Goal: Task Accomplishment & Management: Manage account settings

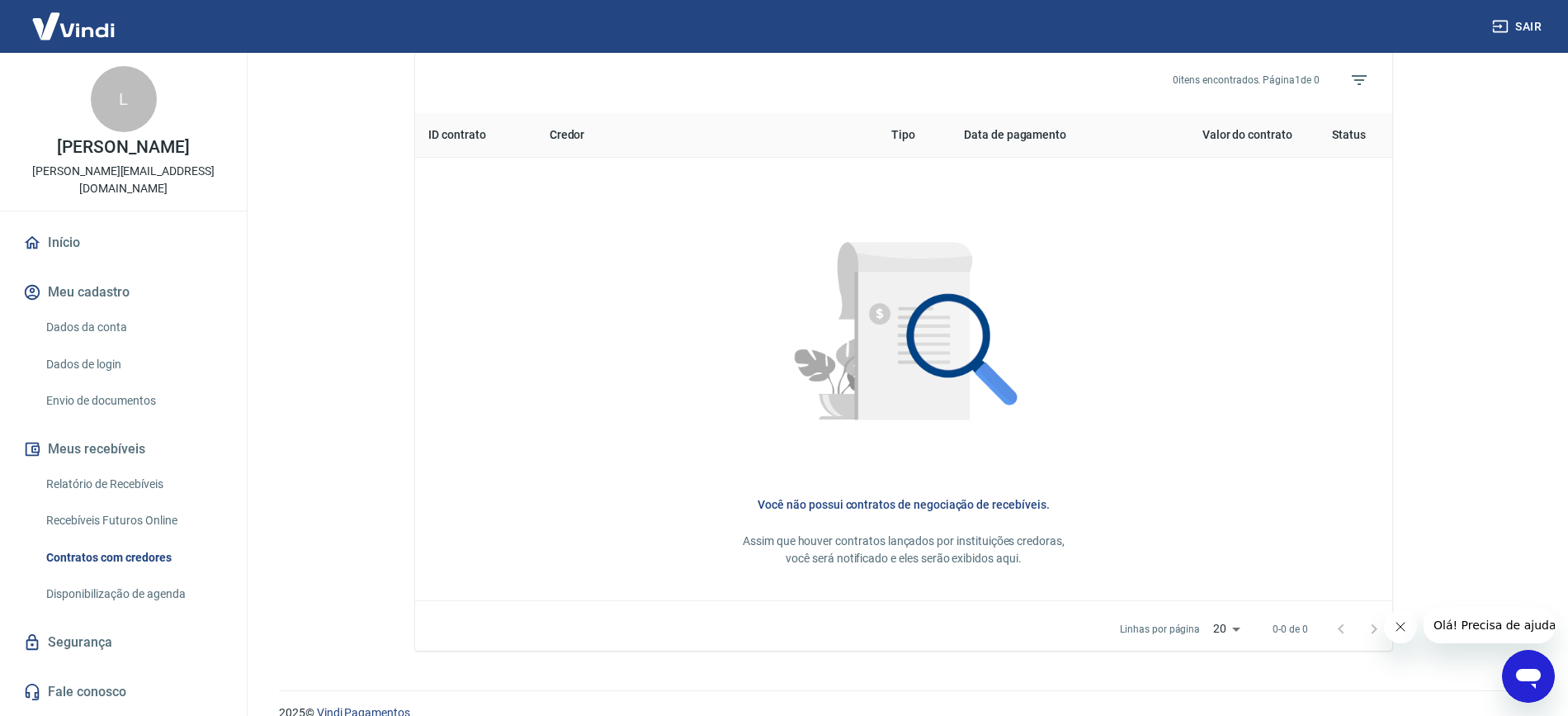
scroll to position [643, 0]
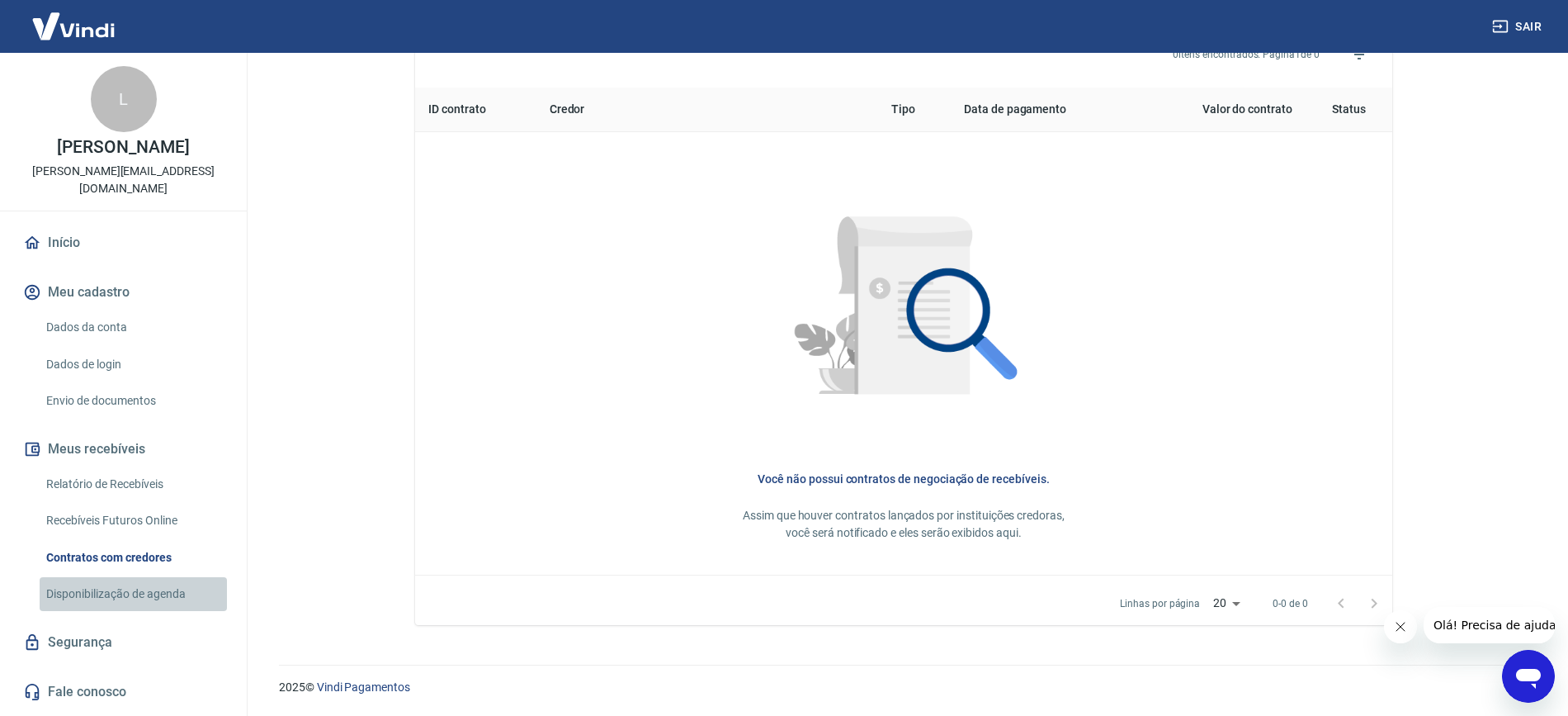
click at [141, 577] on link "Disponibilização de agenda" at bounding box center [133, 594] width 187 height 34
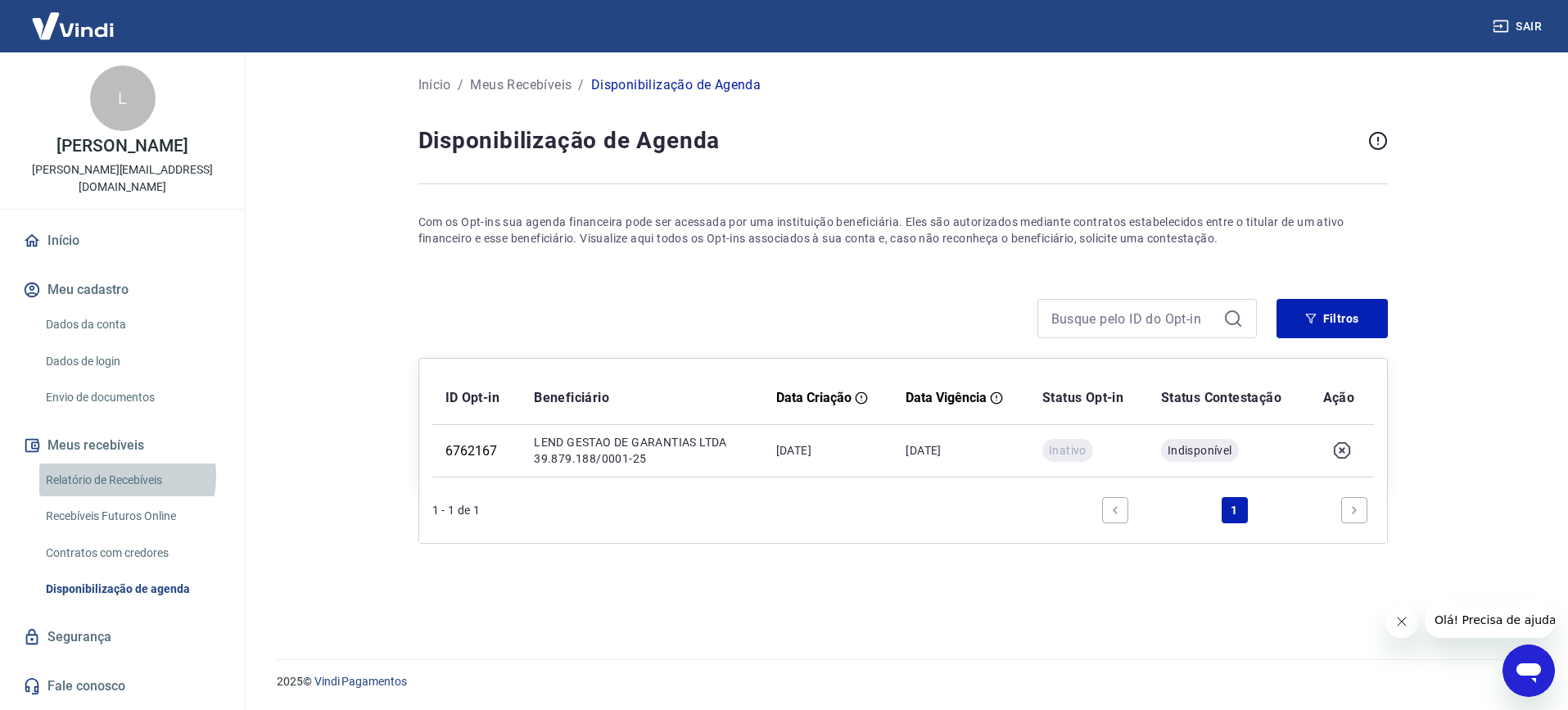
click at [108, 464] on link "Relatório de Recebíveis" at bounding box center [132, 480] width 186 height 34
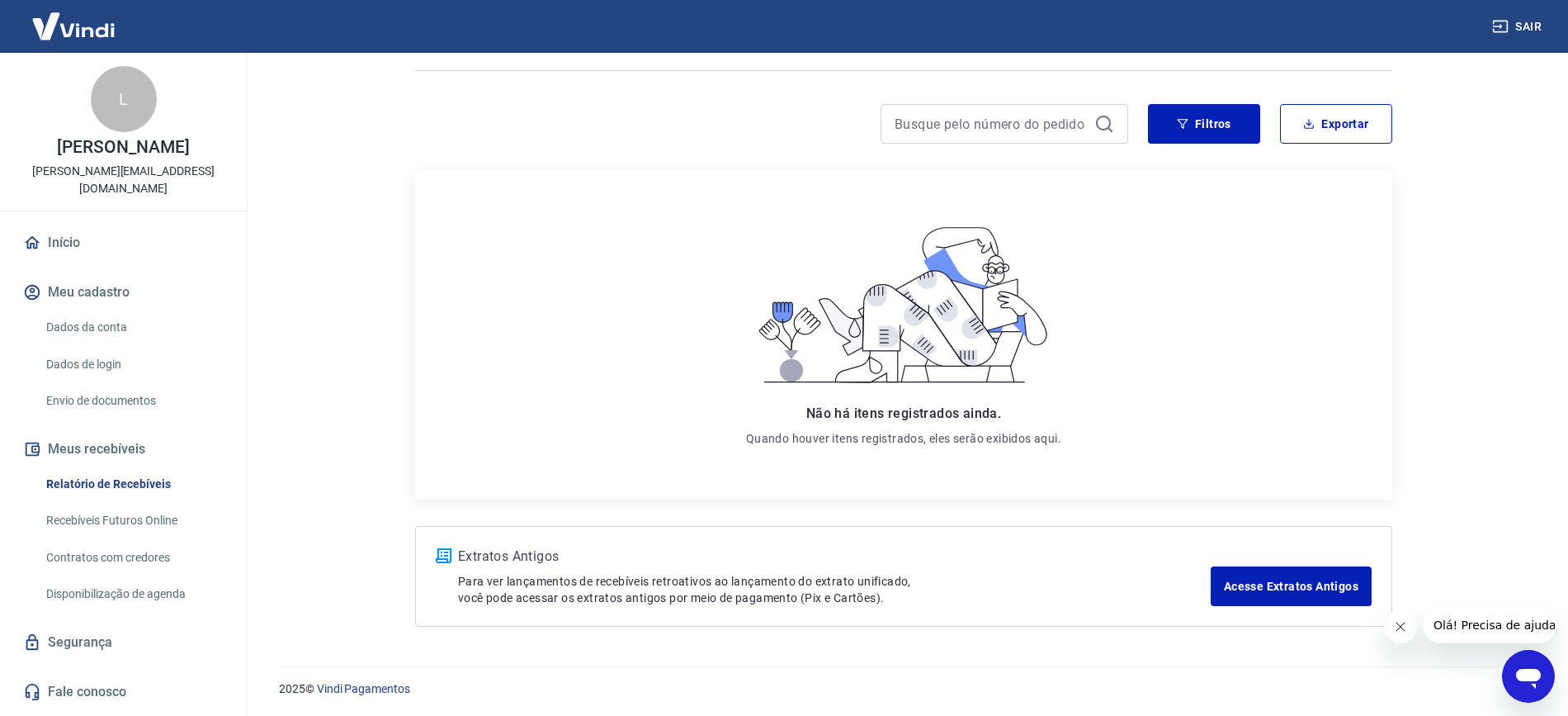
scroll to position [104, 0]
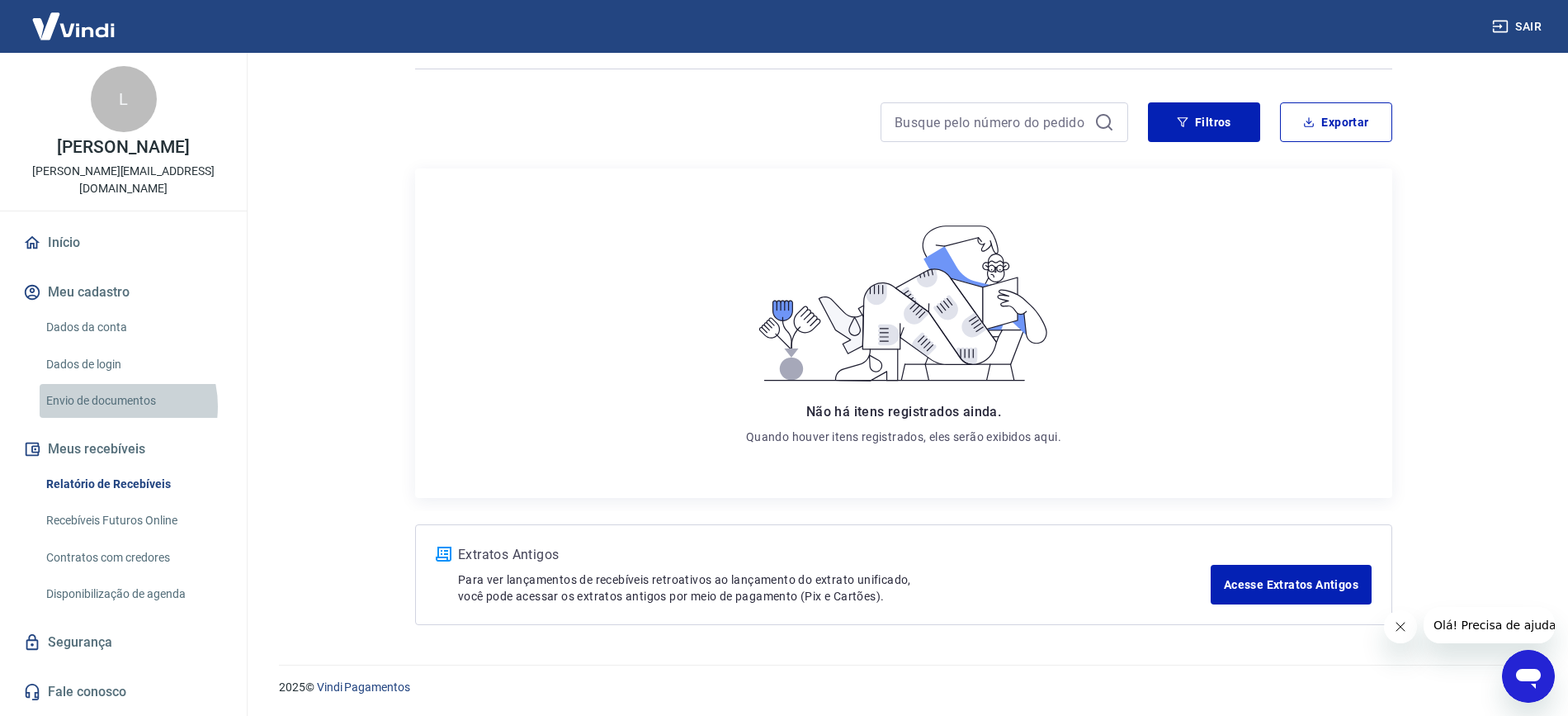
click at [107, 389] on link "Envio de documentos" at bounding box center [133, 401] width 187 height 34
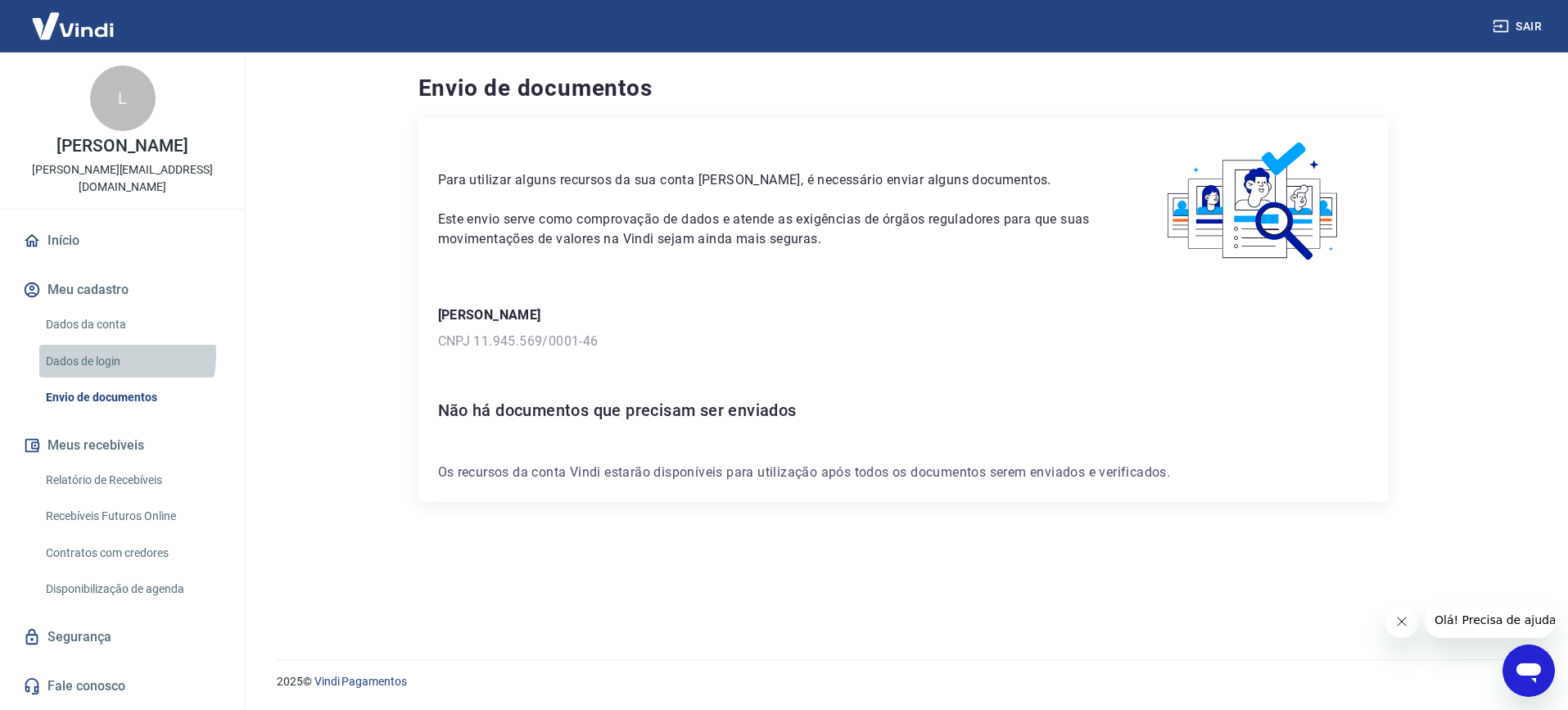
click at [99, 344] on link "Dados de login" at bounding box center [132, 361] width 186 height 34
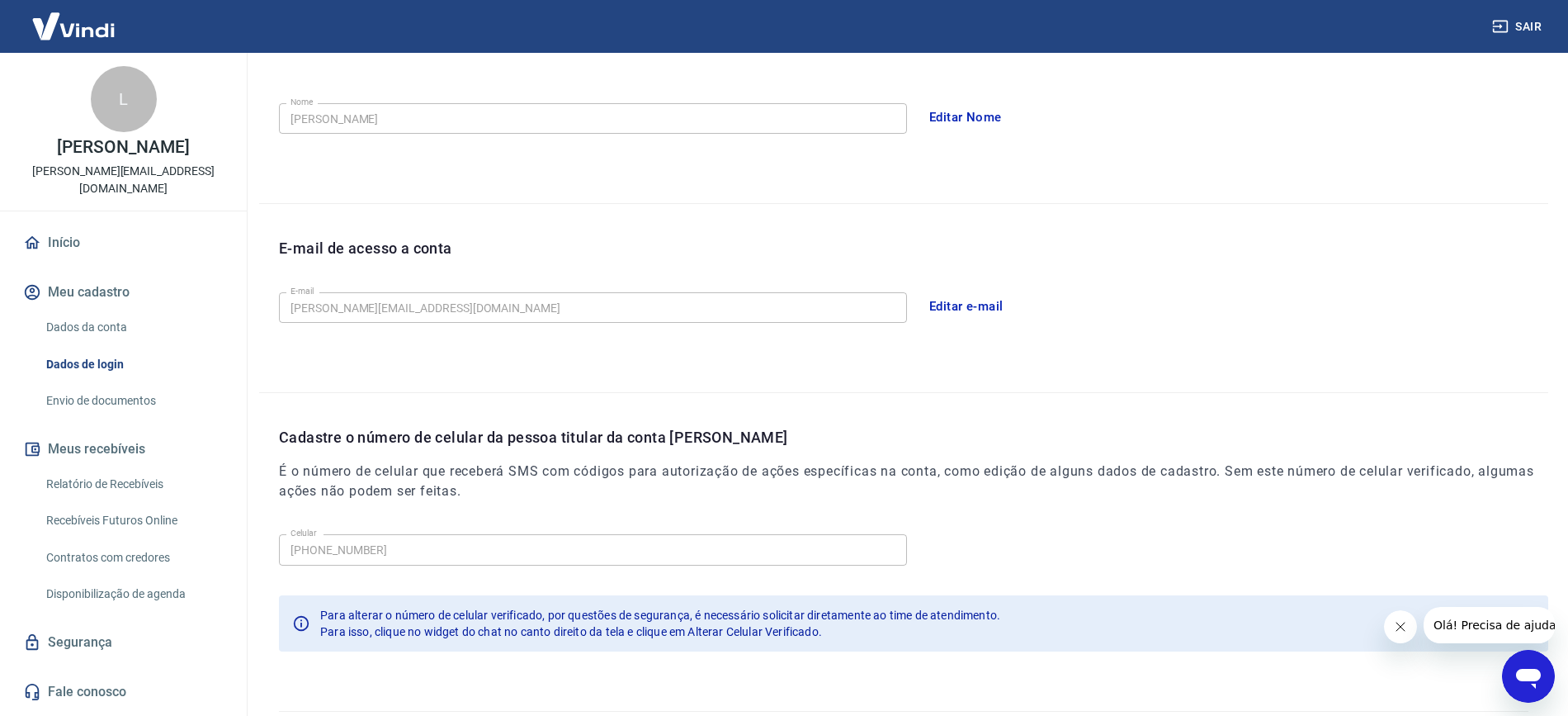
scroll to position [342, 0]
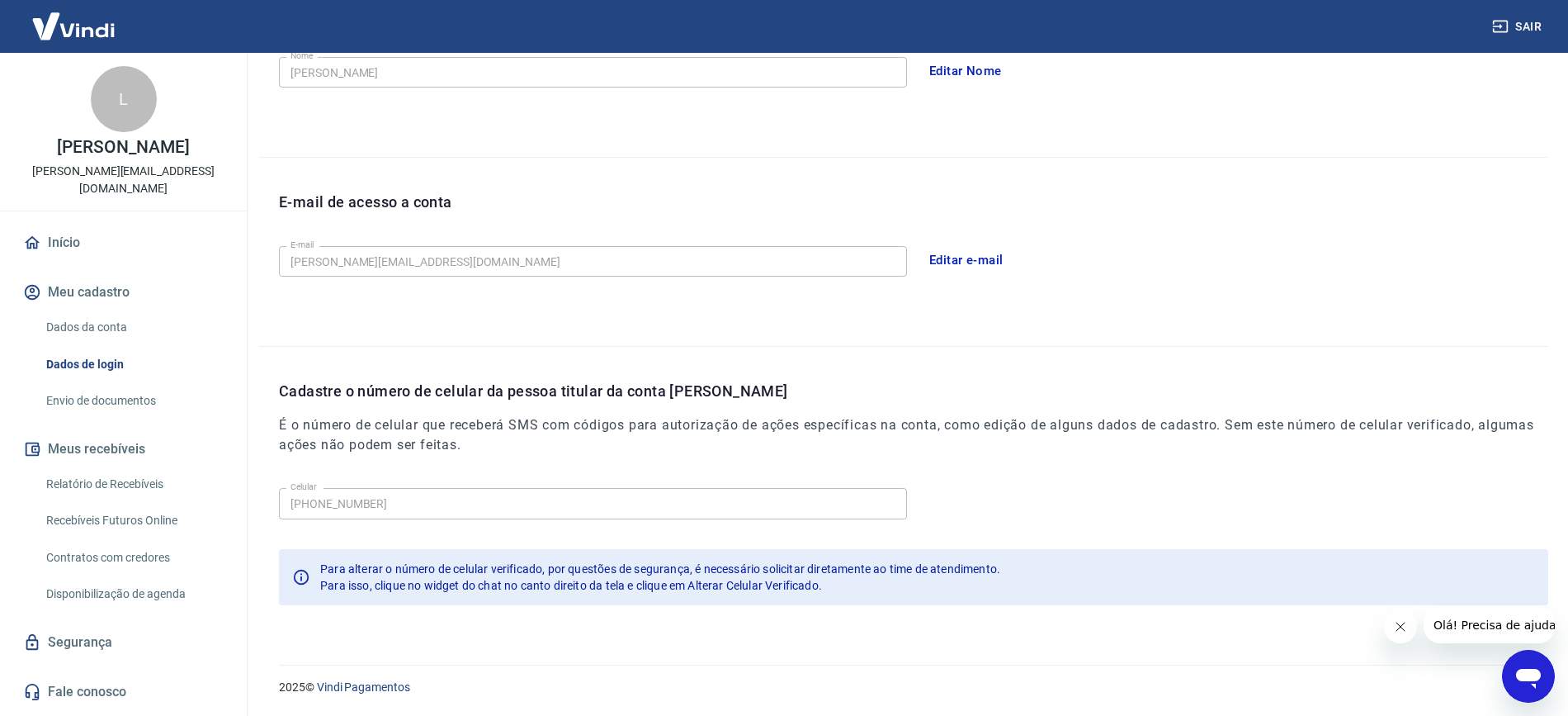
click at [97, 311] on link "Dados da conta" at bounding box center [133, 328] width 187 height 34
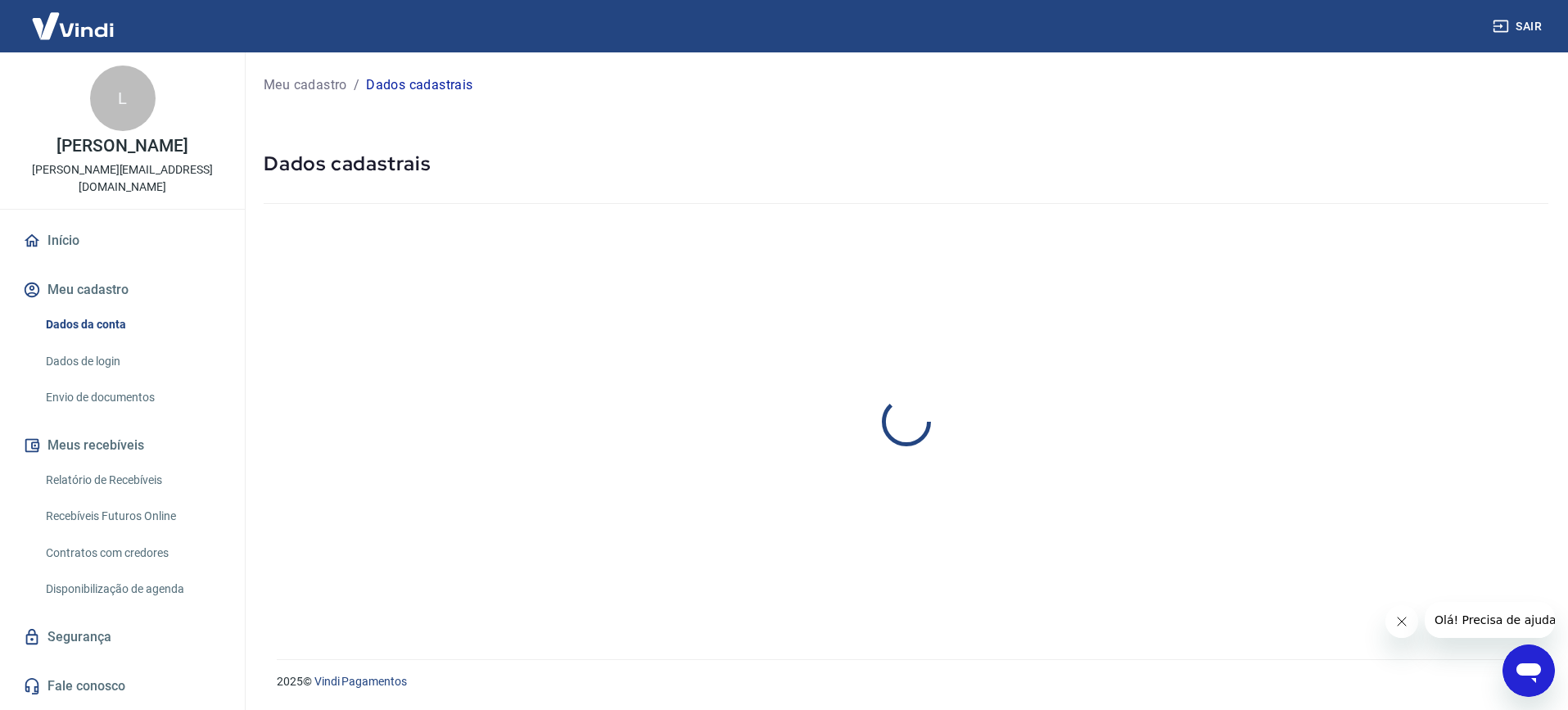
select select "MG"
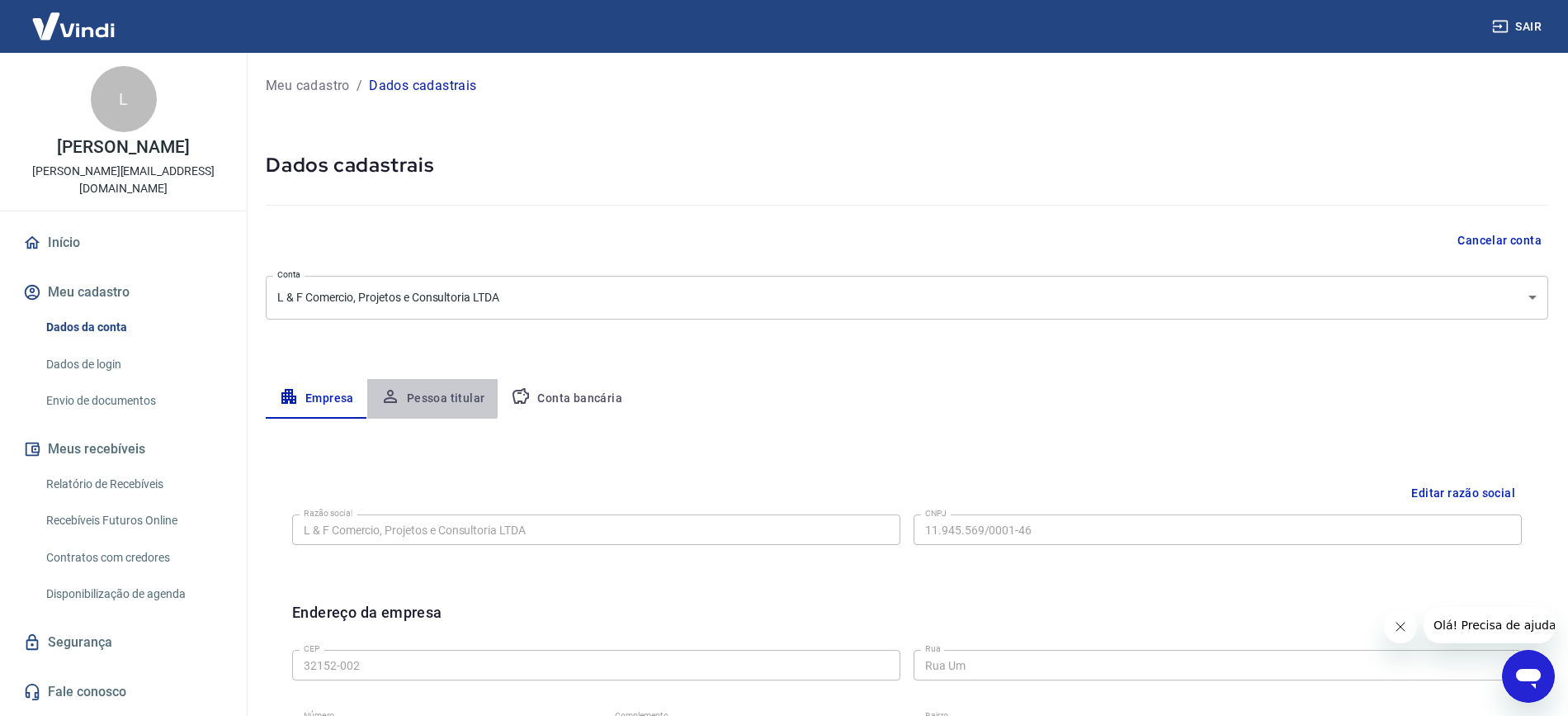
click at [423, 394] on button "Pessoa titular" at bounding box center [432, 398] width 131 height 39
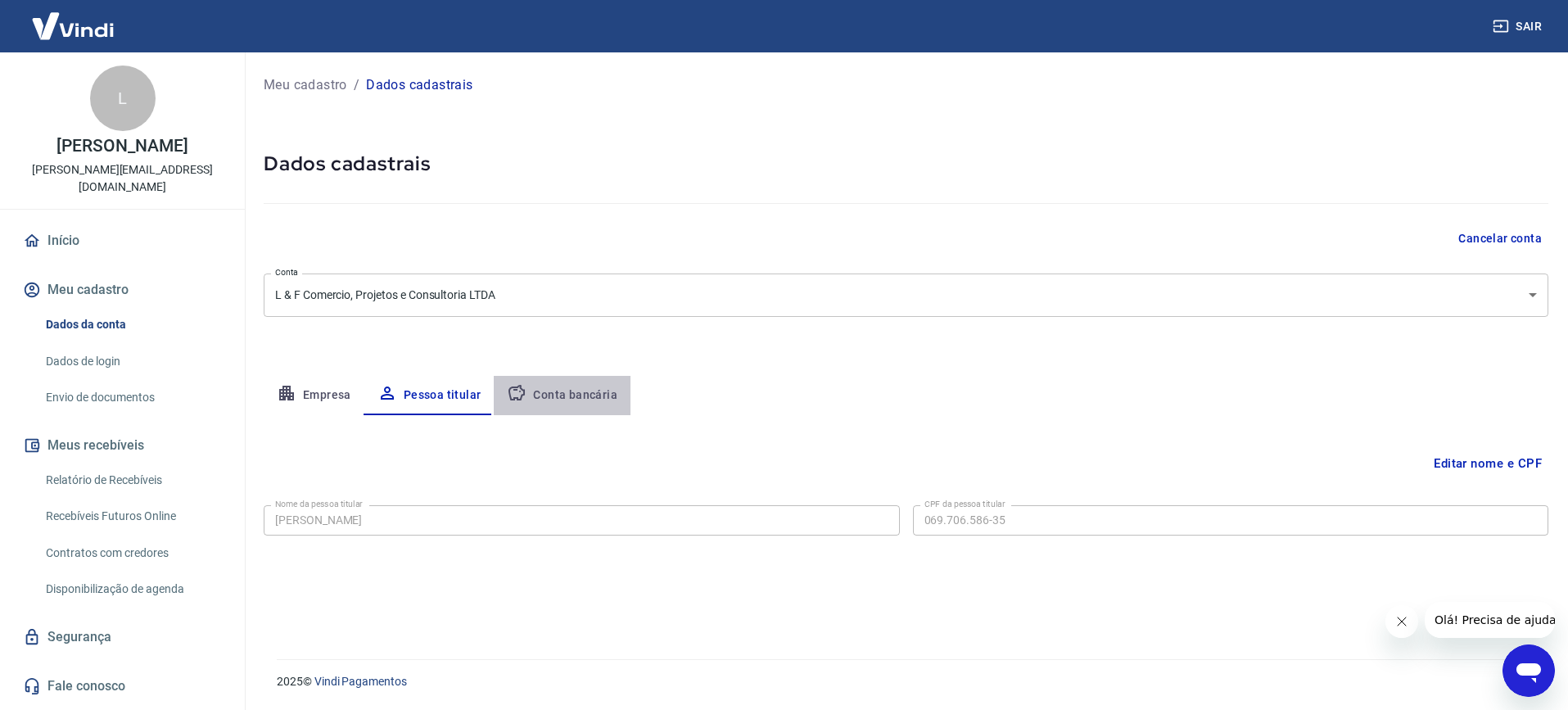
click at [572, 393] on button "Conta bancária" at bounding box center [562, 395] width 137 height 39
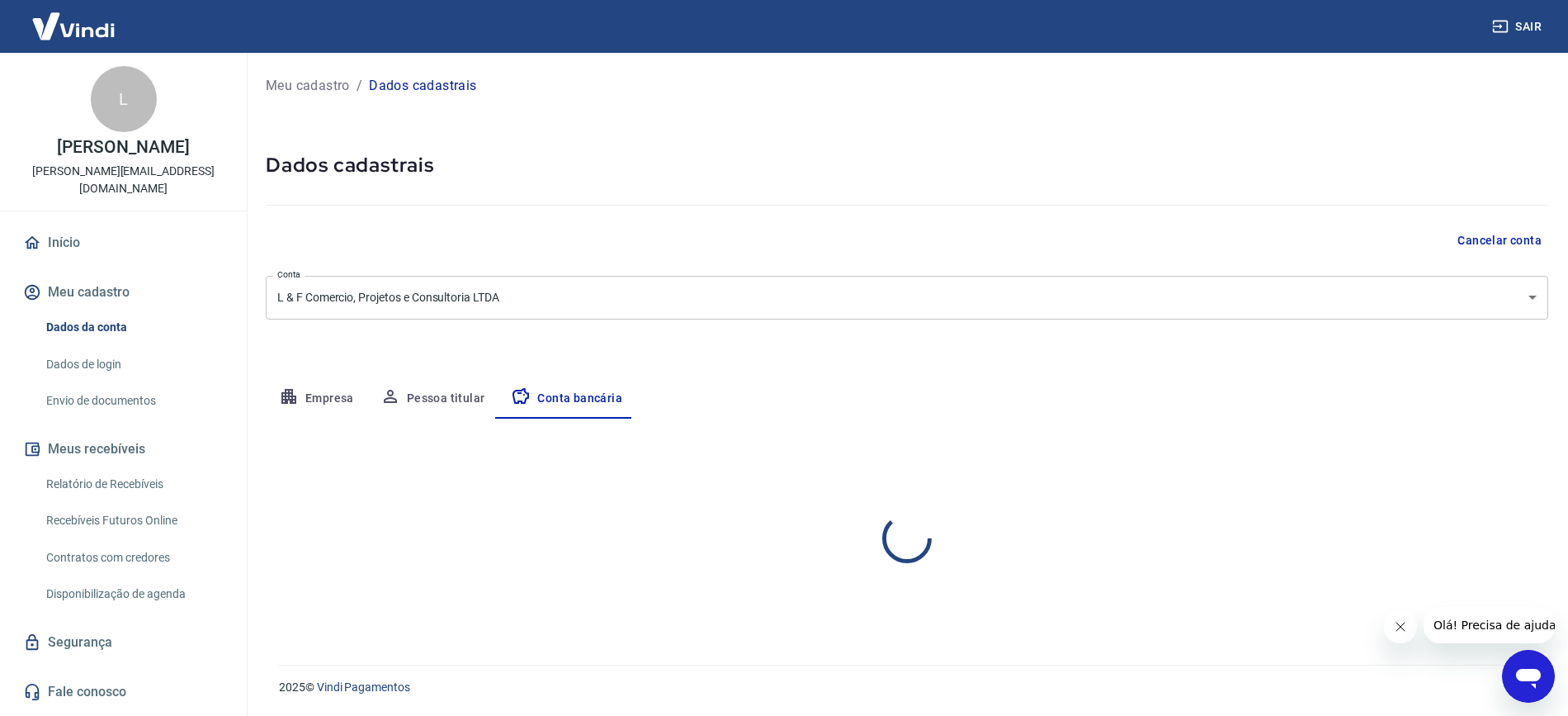
select select "1"
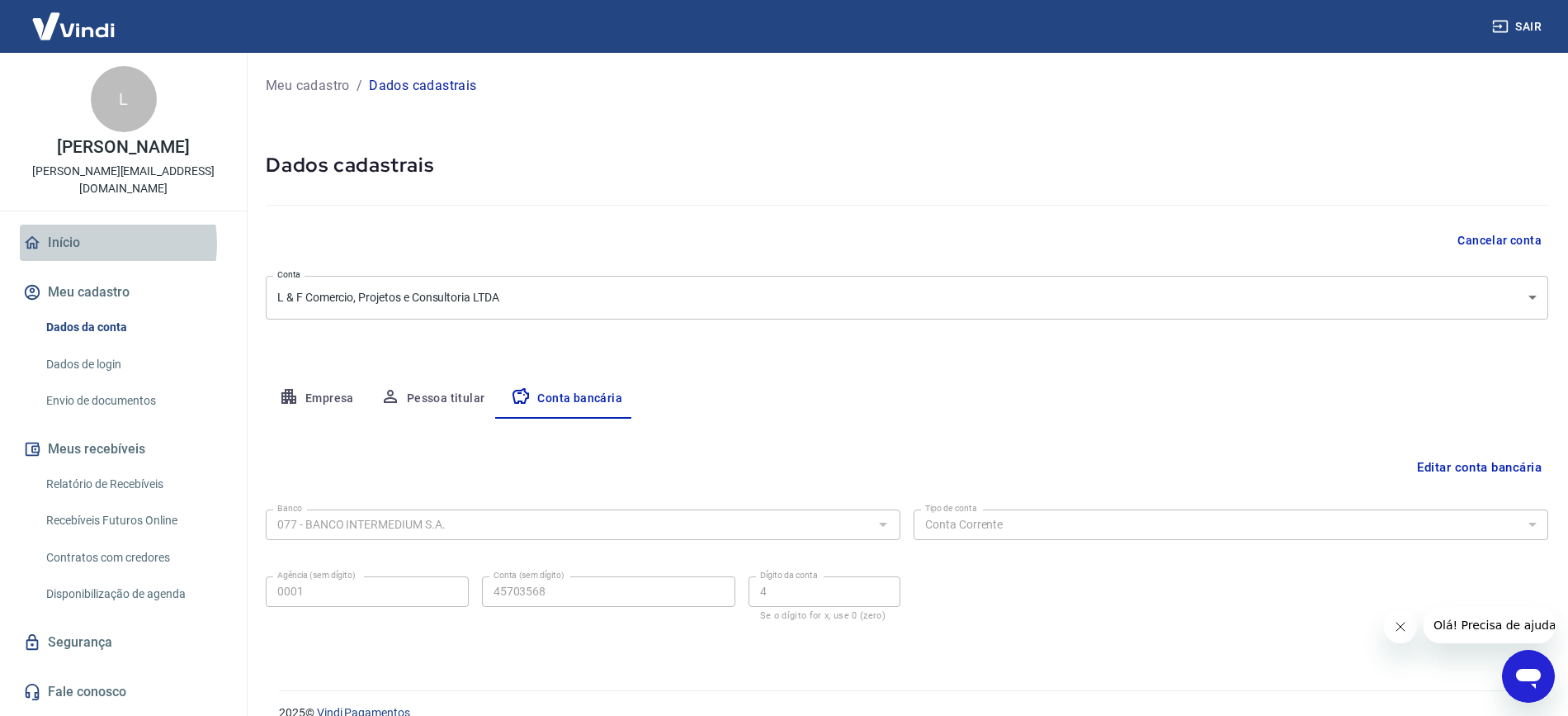
click at [89, 226] on link "Início" at bounding box center [123, 242] width 207 height 37
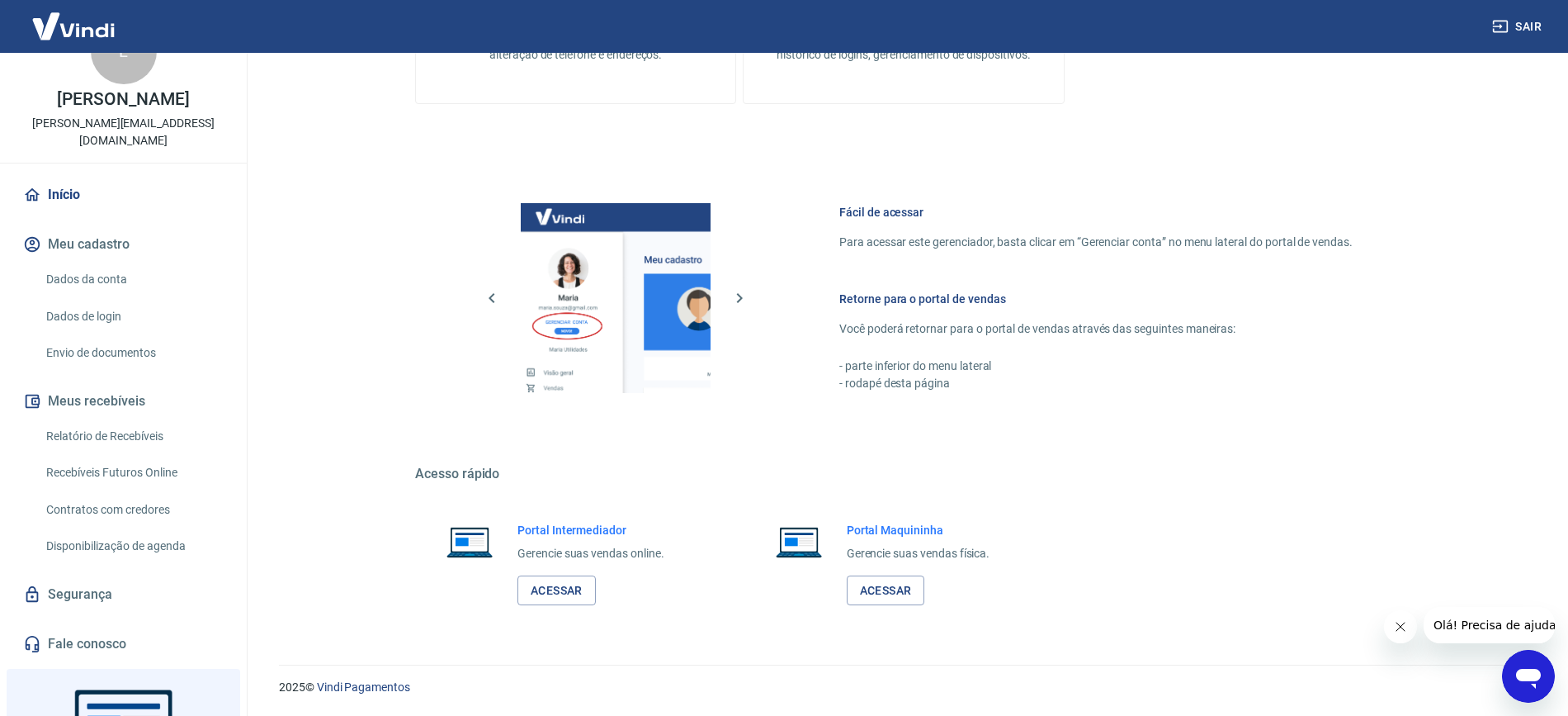
scroll to position [176, 0]
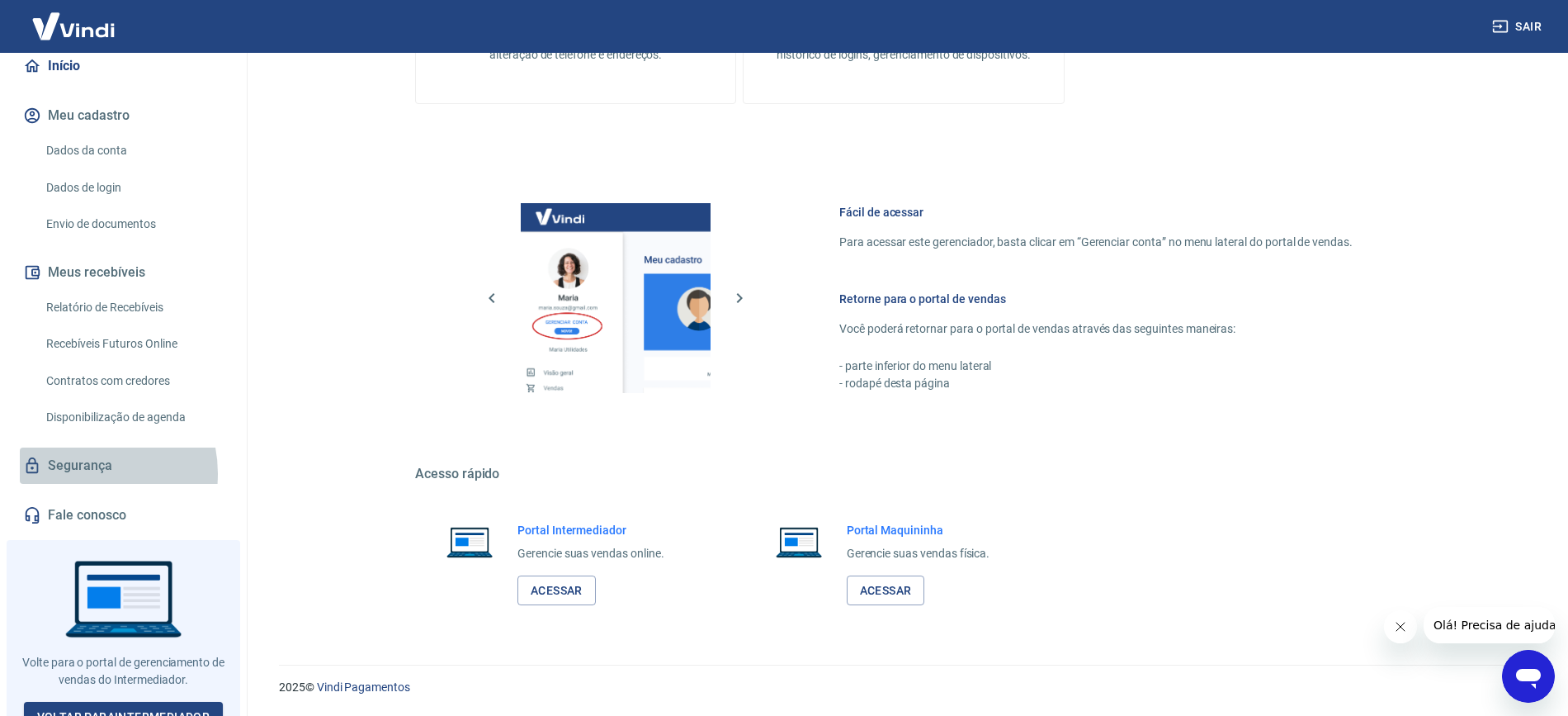
click at [84, 456] on link "Segurança" at bounding box center [123, 465] width 207 height 37
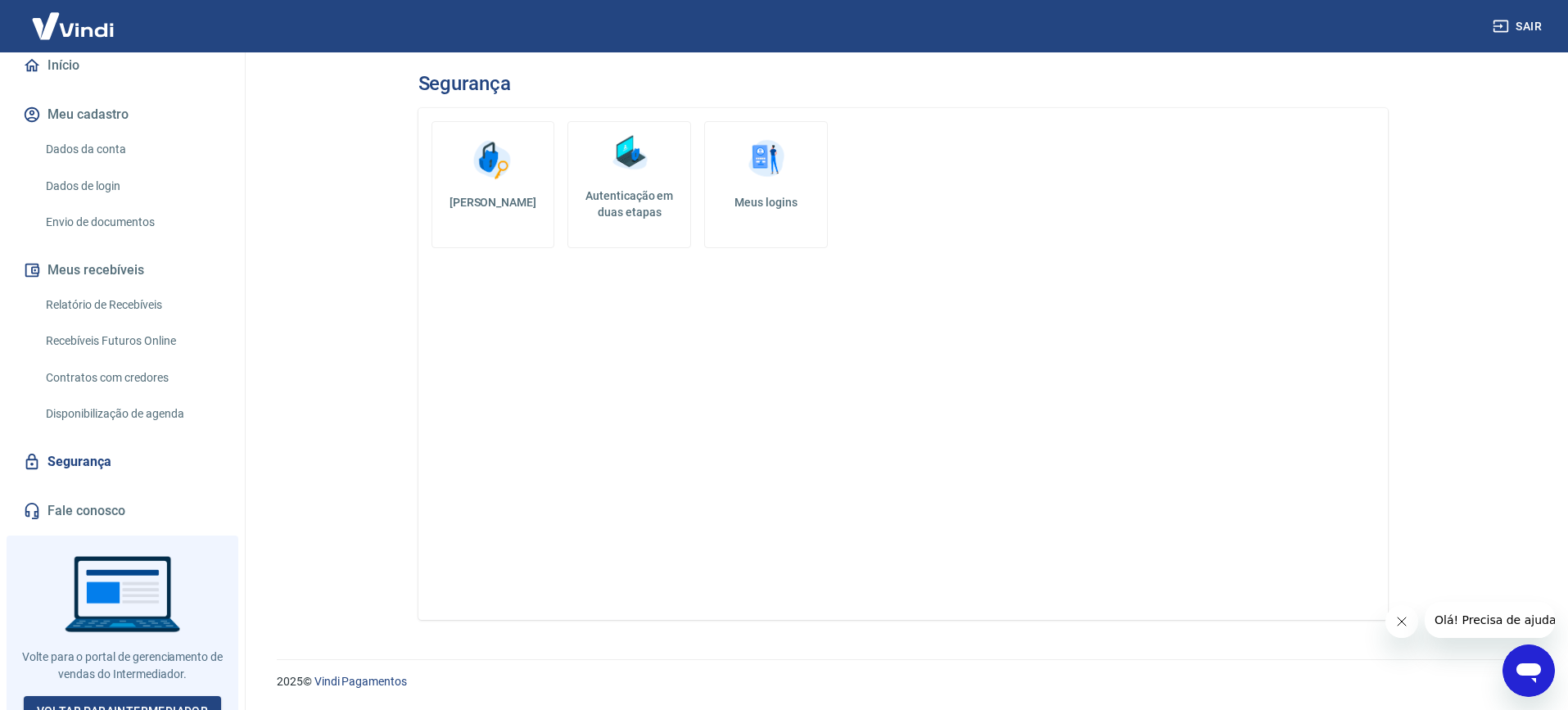
click at [755, 238] on link "Meus logins" at bounding box center [766, 185] width 124 height 127
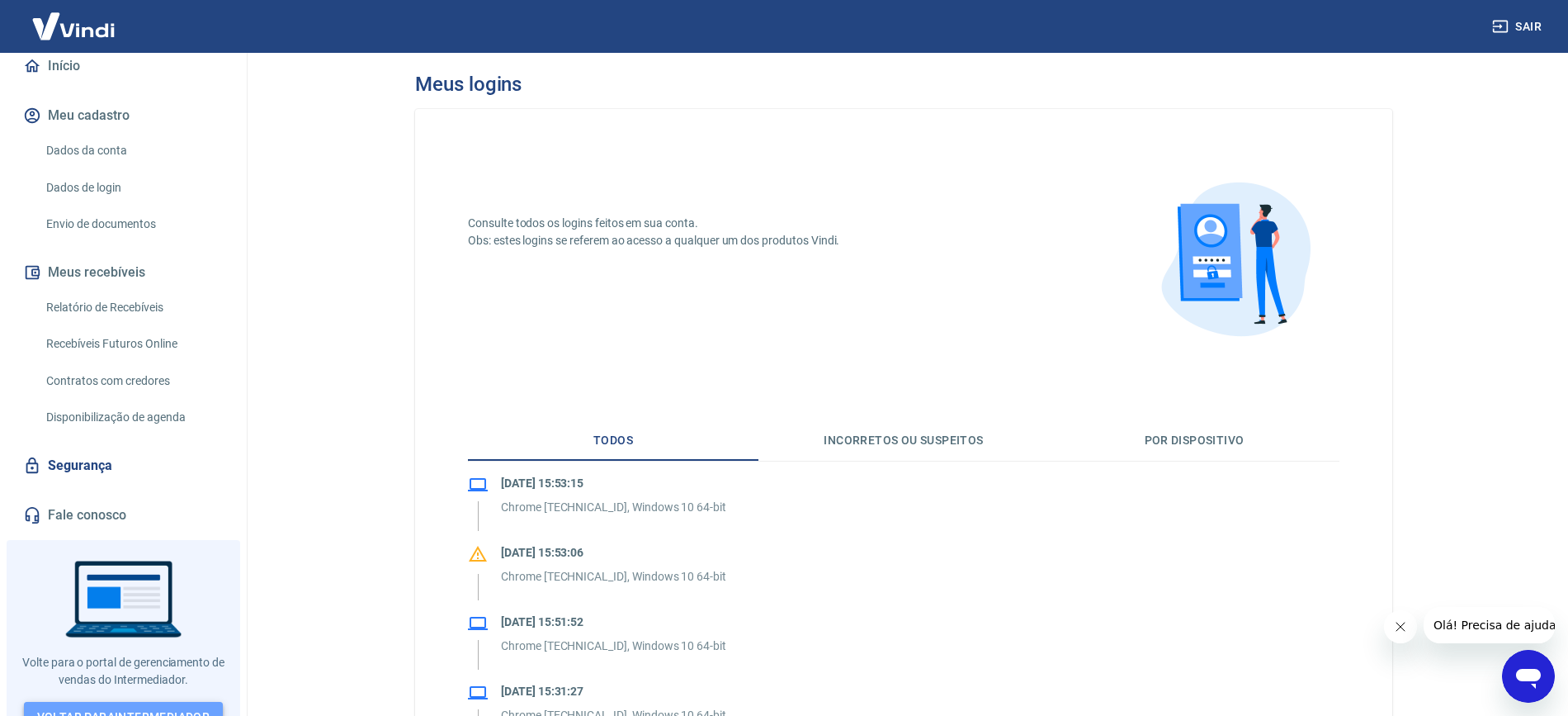
click at [178, 702] on link "Voltar para Intermediador" at bounding box center [124, 717] width 199 height 30
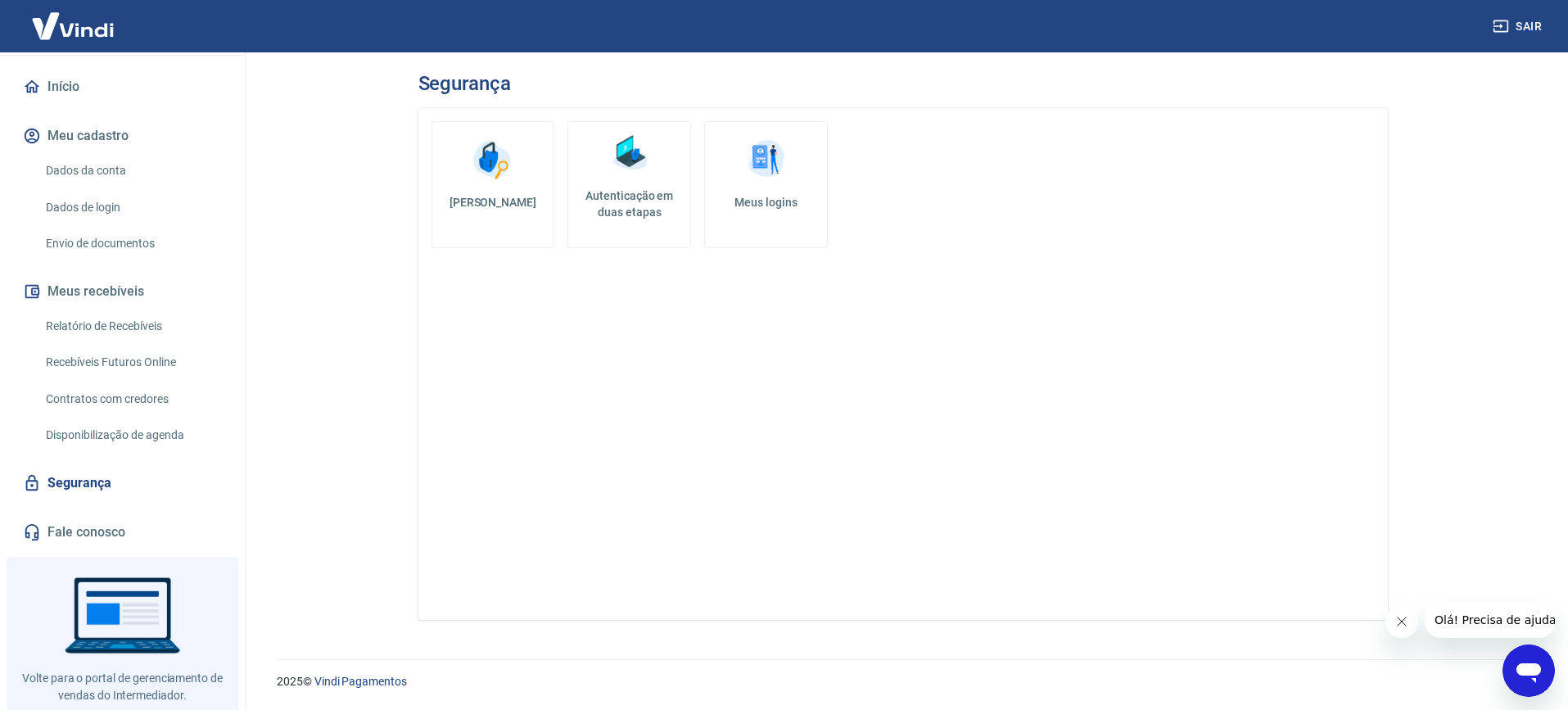
scroll to position [175, 0]
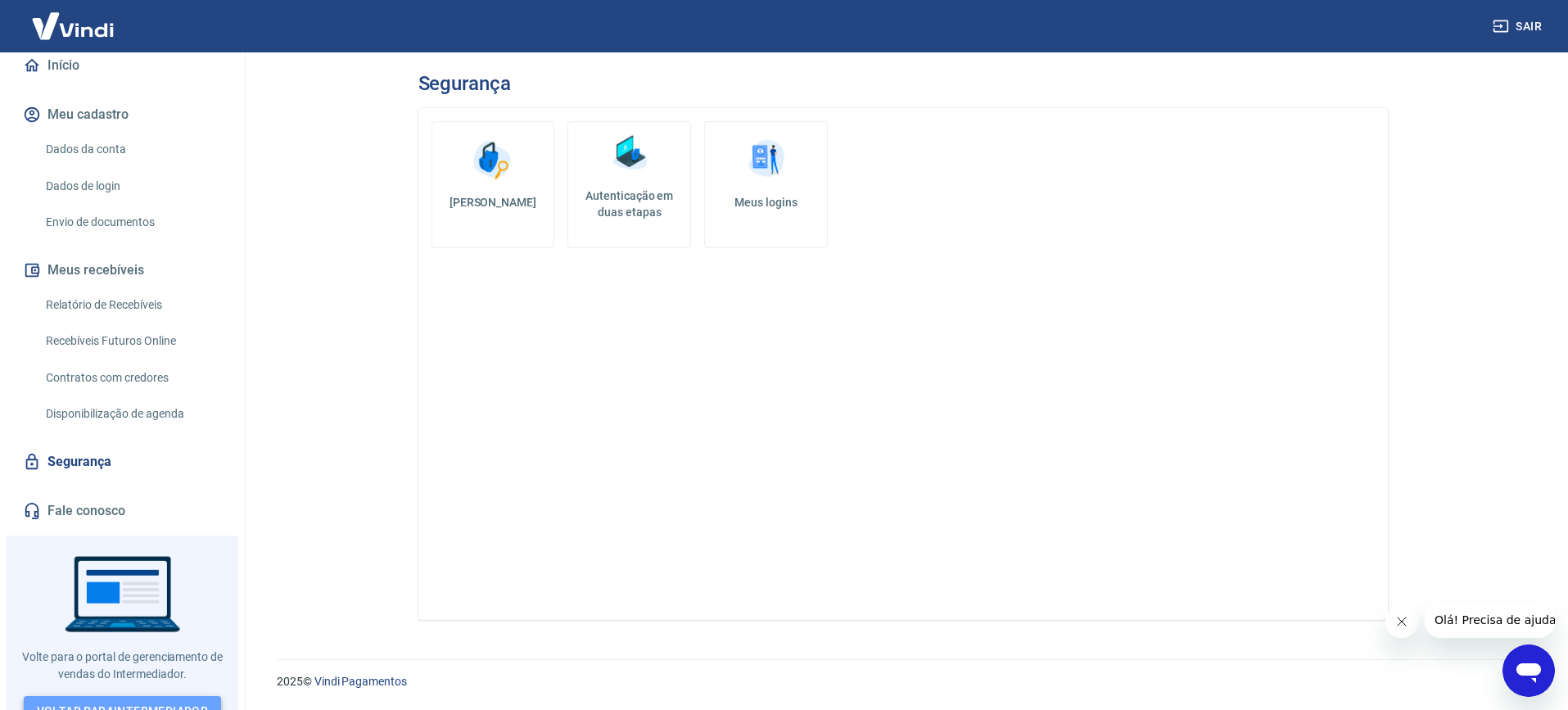
click at [117, 696] on link "Voltar para Intermediador" at bounding box center [123, 711] width 198 height 30
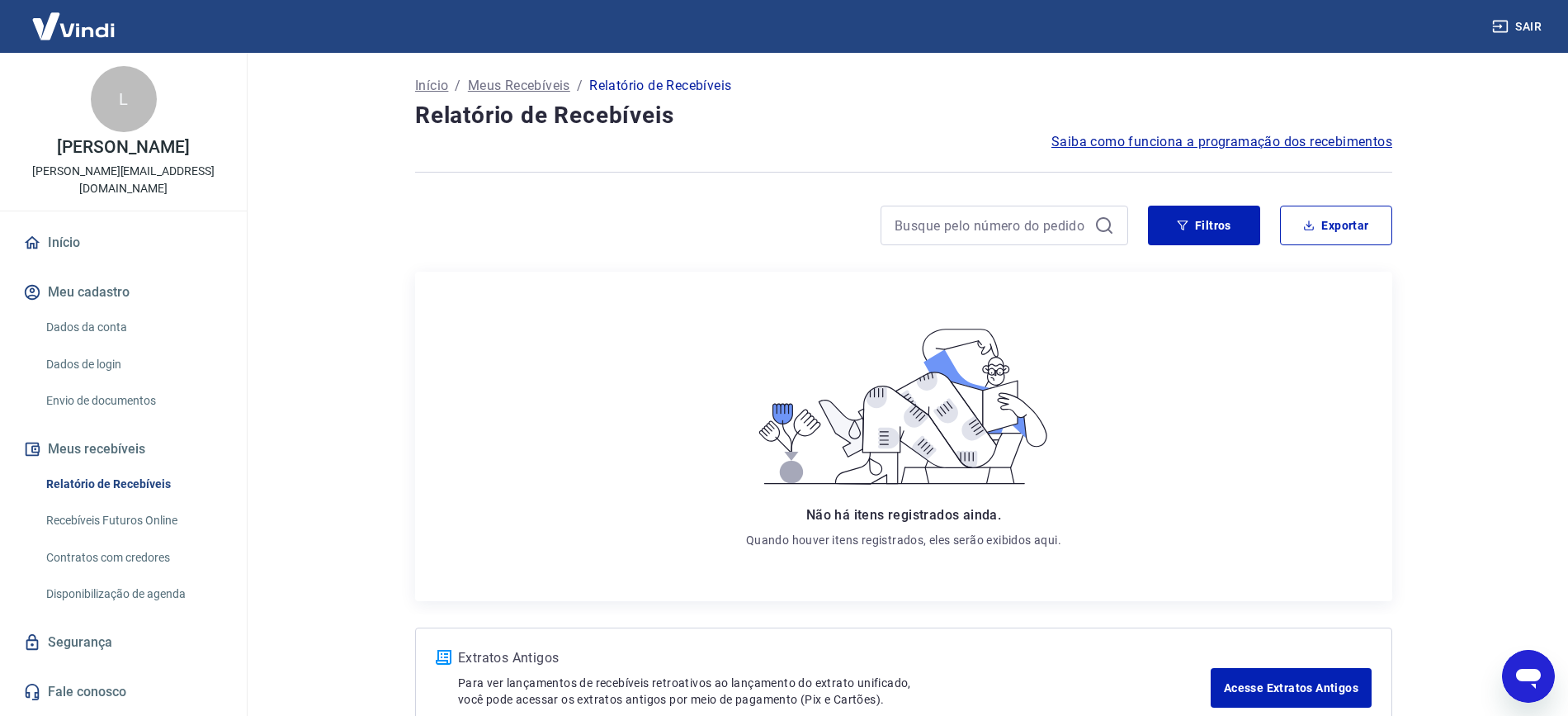
scroll to position [2911, 0]
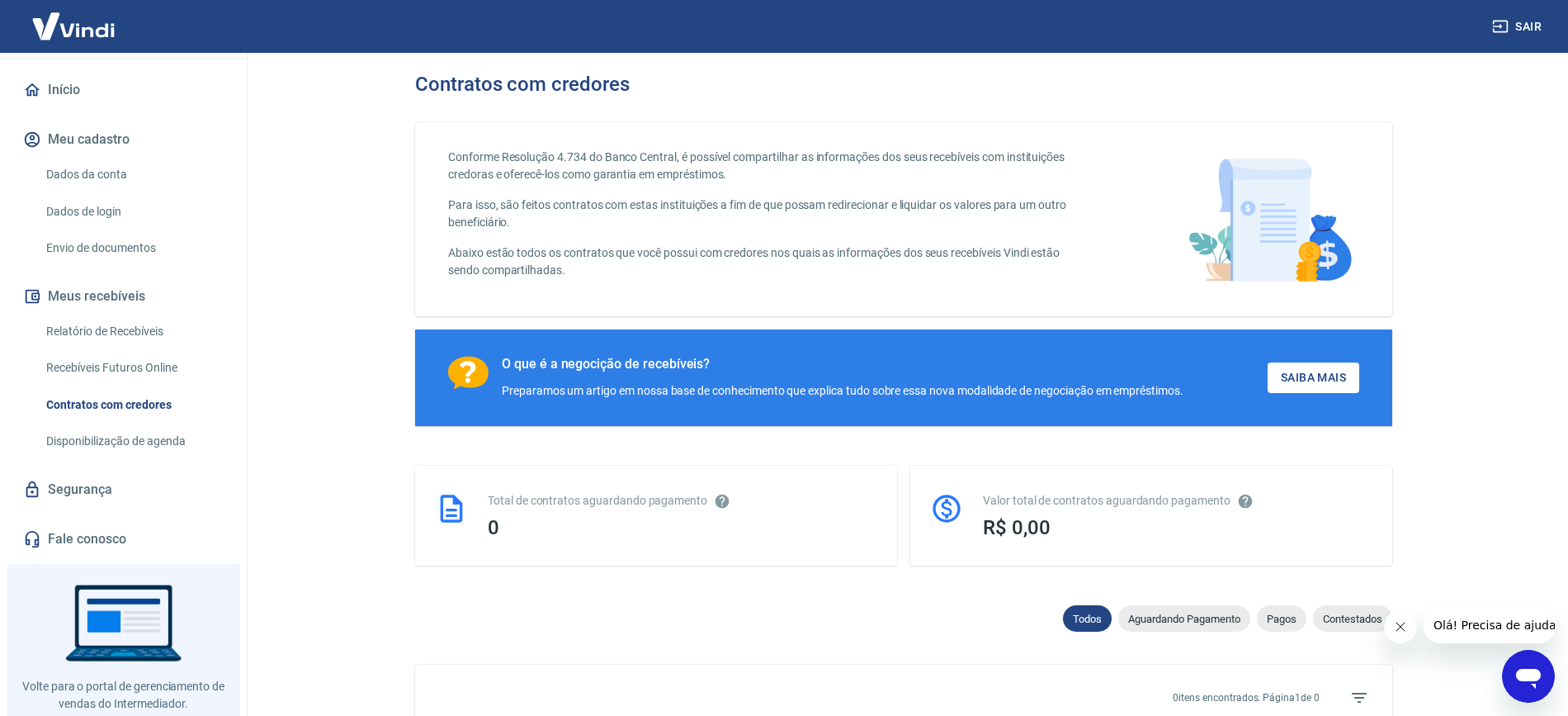
scroll to position [176, 0]
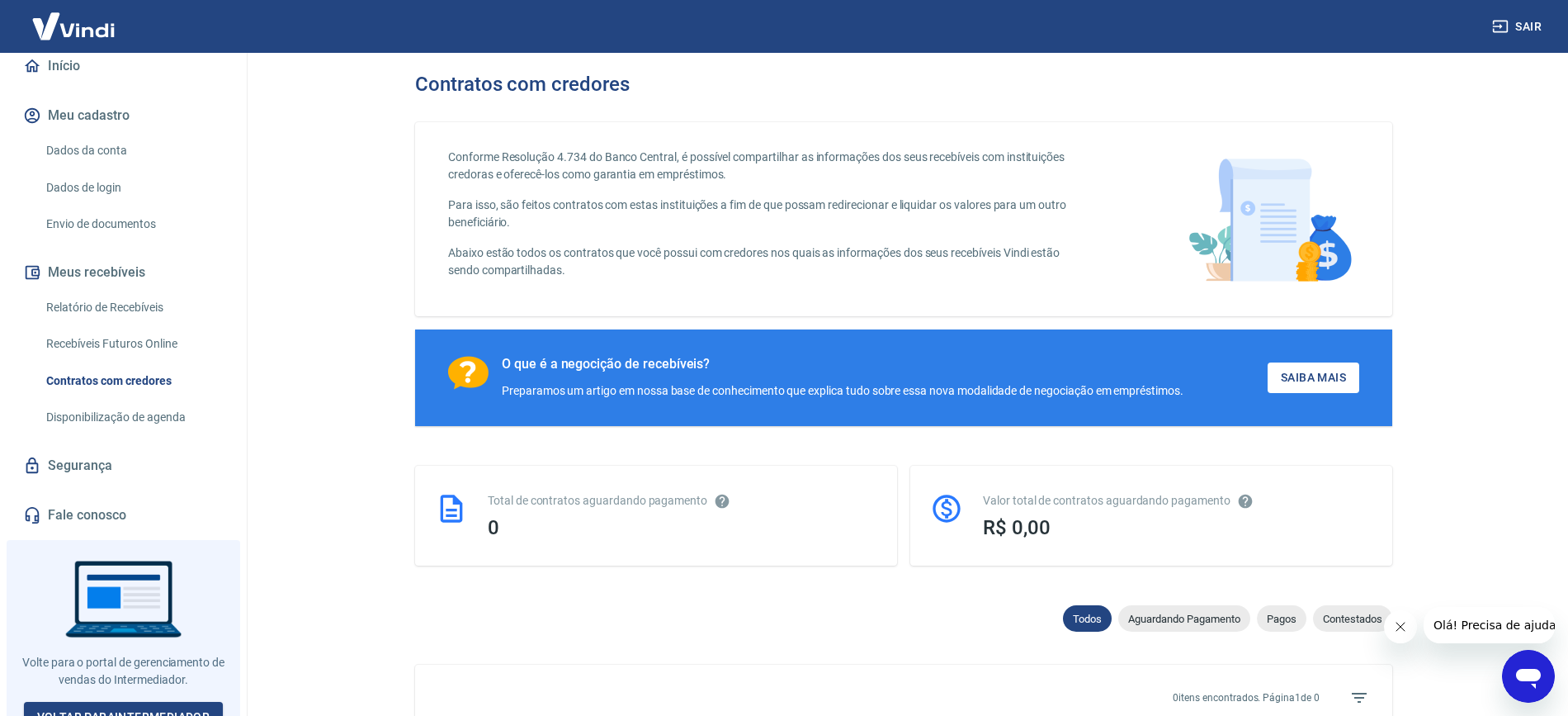
click at [1452, 631] on span "Olá! Precisa de ajuda?" at bounding box center [1497, 624] width 129 height 13
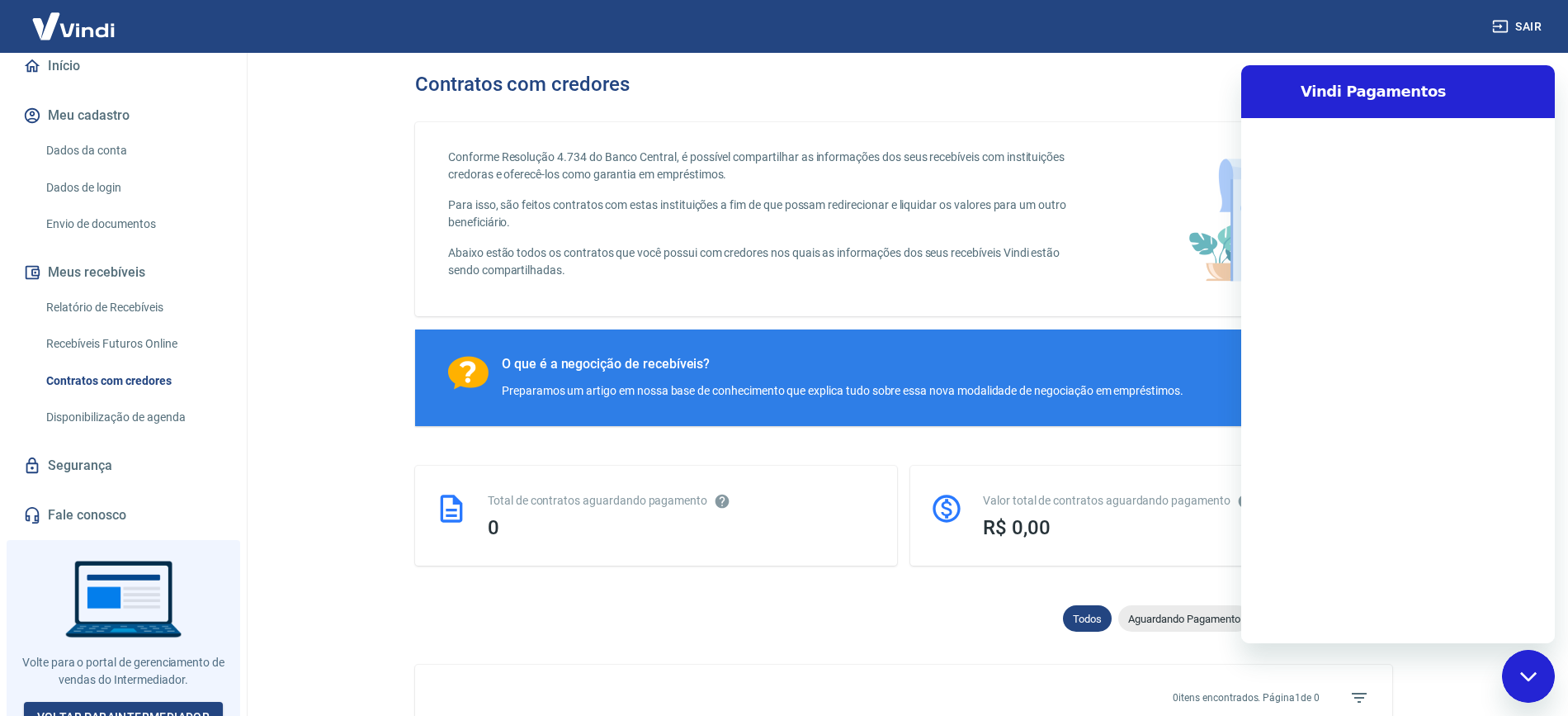
scroll to position [0, 0]
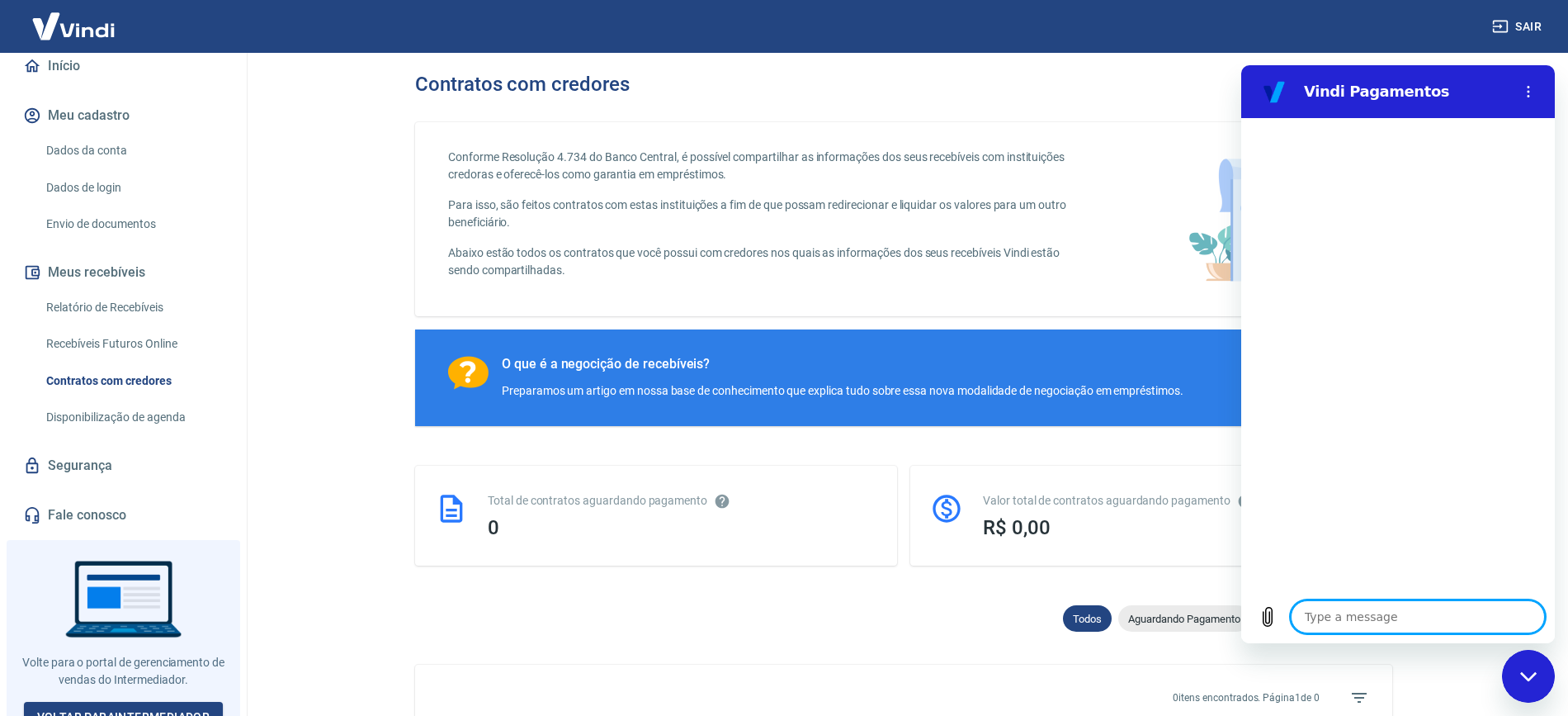
click at [1361, 619] on textarea at bounding box center [1418, 616] width 254 height 33
type textarea "T"
type textarea "x"
type textarea "To"
type textarea "x"
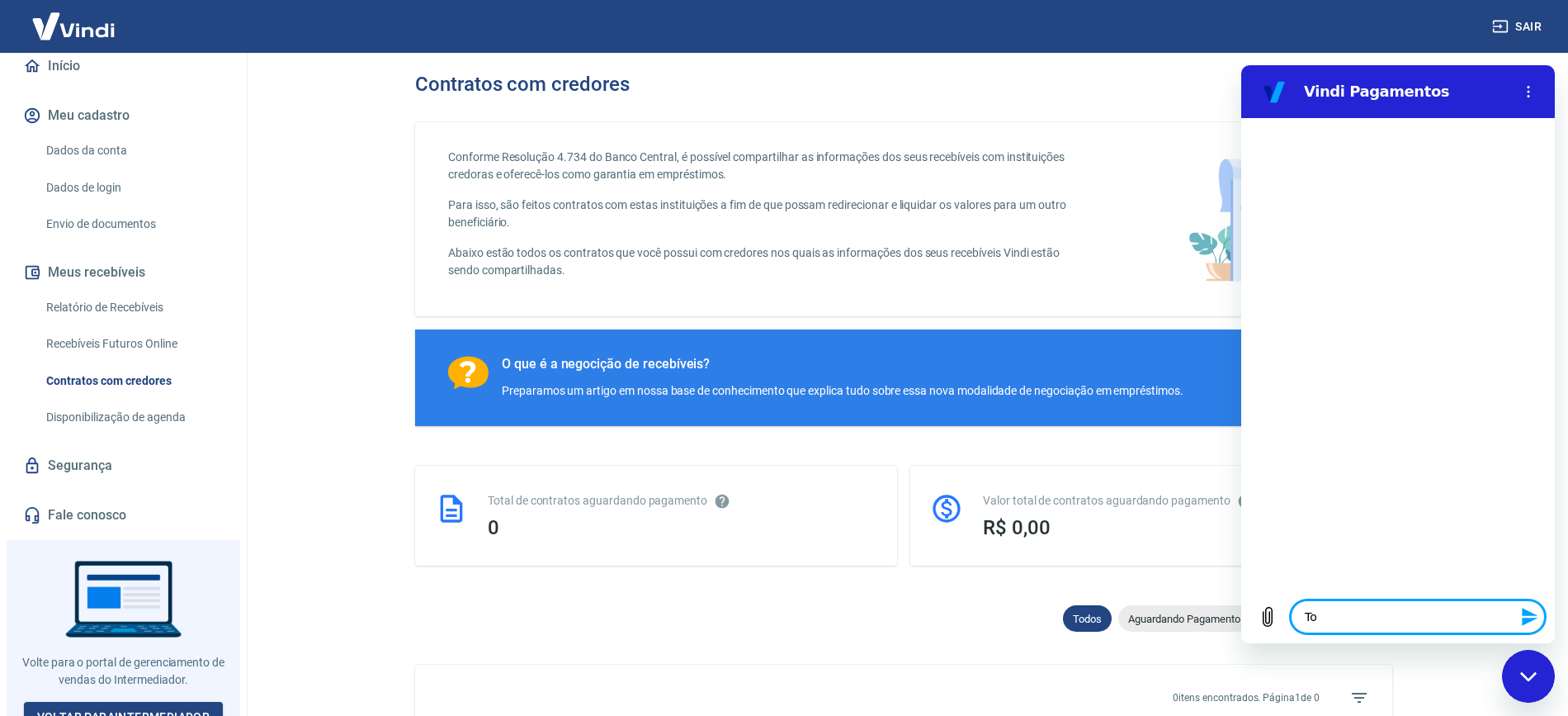
type textarea "Tok"
type textarea "x"
type textarea "Toke"
type textarea "x"
type textarea "Token"
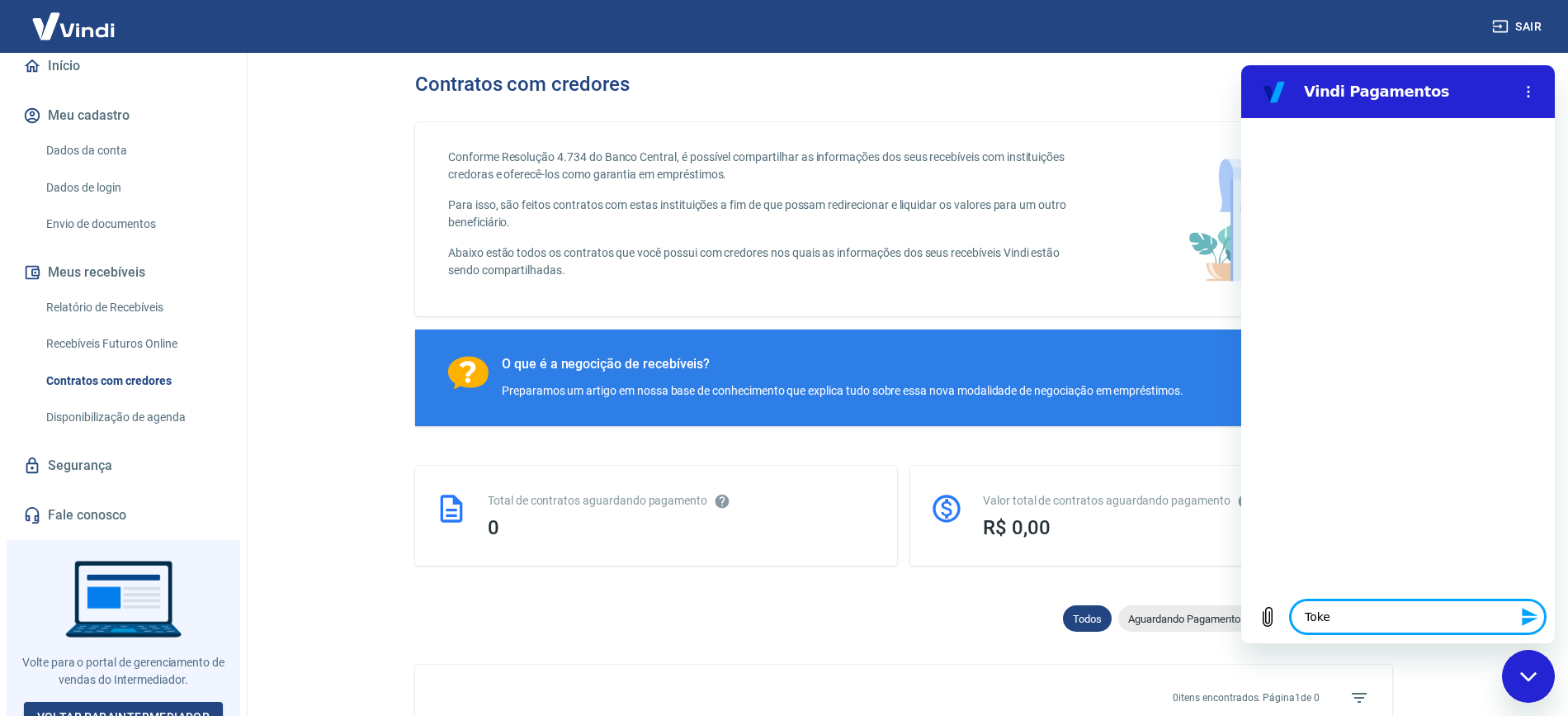
type textarea "x"
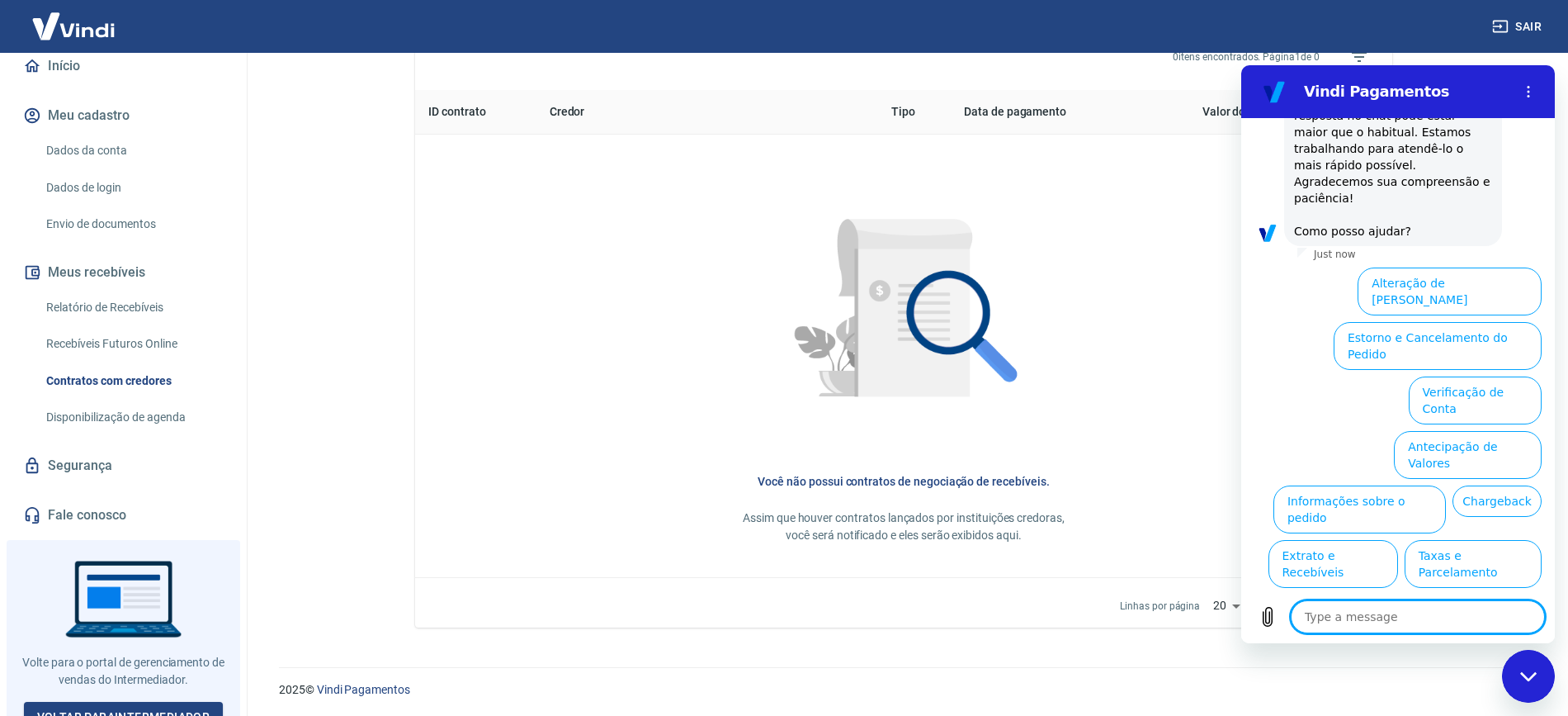
scroll to position [643, 0]
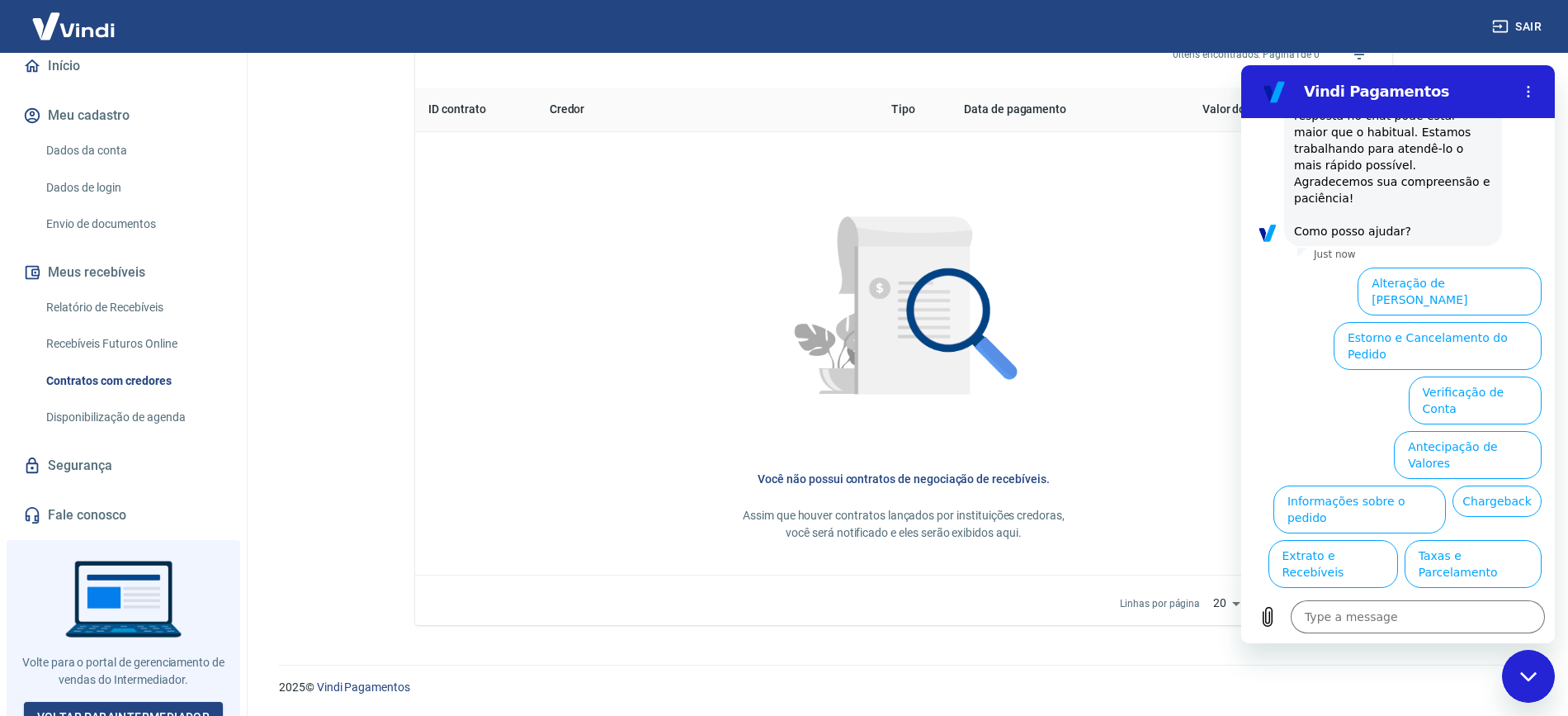
type textarea "x"
